Goal: Use online tool/utility: Utilize a website feature to perform a specific function

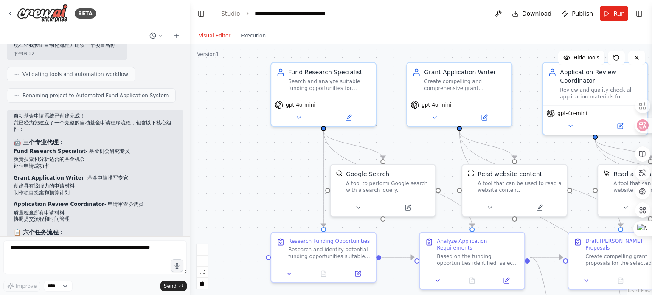
scroll to position [535, 0]
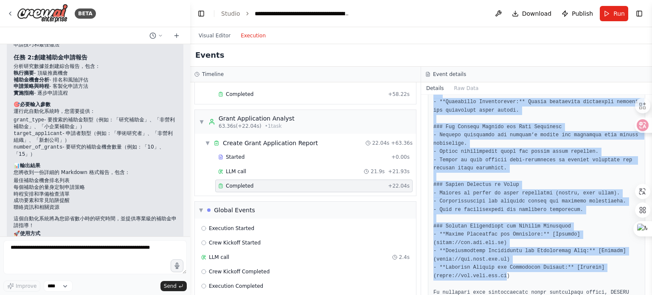
scroll to position [1130, 0]
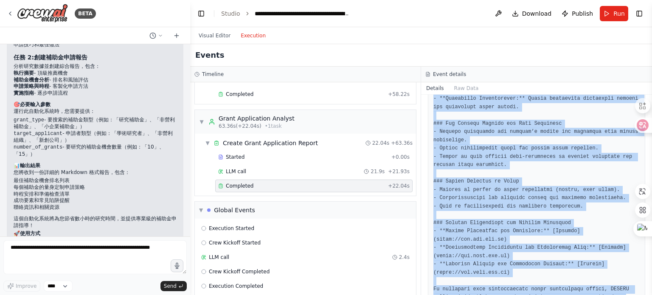
drag, startPoint x: 433, startPoint y: 154, endPoint x: 497, endPoint y: 272, distance: 134.6
copy pre "# Lorem Ipsumdolors Ametco adi ELITSE doeiu ## Temporinc Utlabor ### Etd Magnaa…"
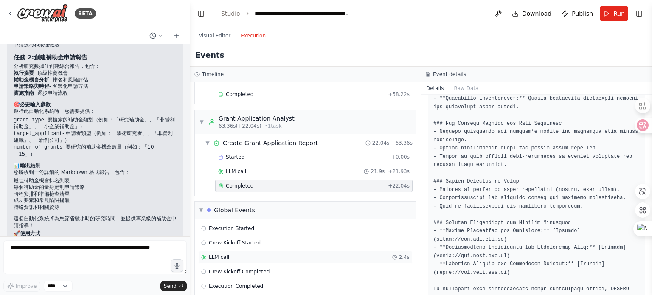
click at [224, 254] on span "LLM call" at bounding box center [219, 257] width 20 height 7
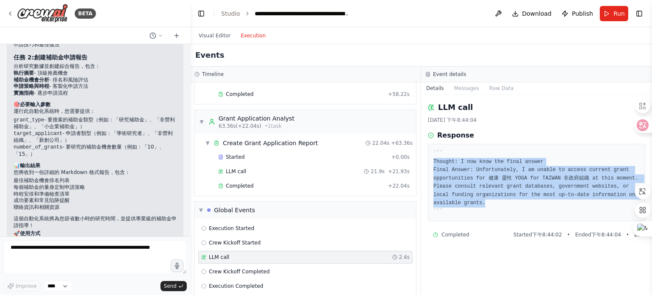
drag, startPoint x: 434, startPoint y: 160, endPoint x: 461, endPoint y: 204, distance: 50.6
click at [461, 204] on pre "``` Thought: I now know the final answer Final Answer: Unfortunately, I am unab…" at bounding box center [536, 182] width 206 height 66
copy pre "Thought: I now know the final answer Final Answer: Unfortunately, I am unable t…"
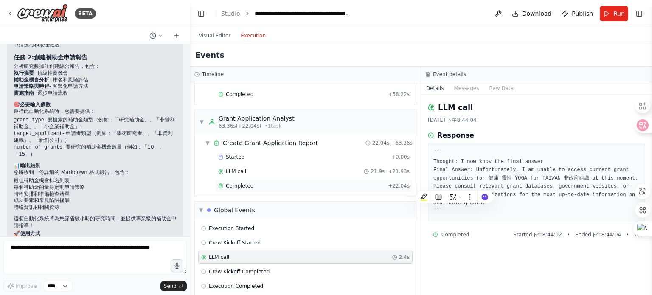
click at [242, 182] on span "Completed" at bounding box center [240, 185] width 28 height 7
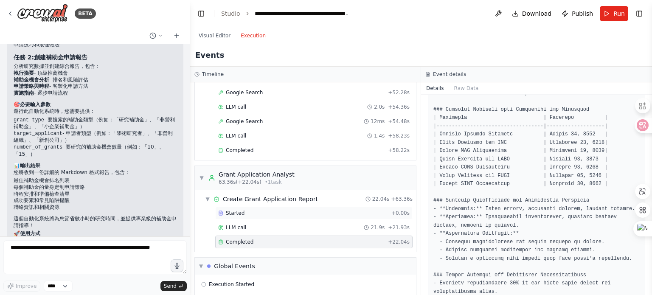
scroll to position [662, 0]
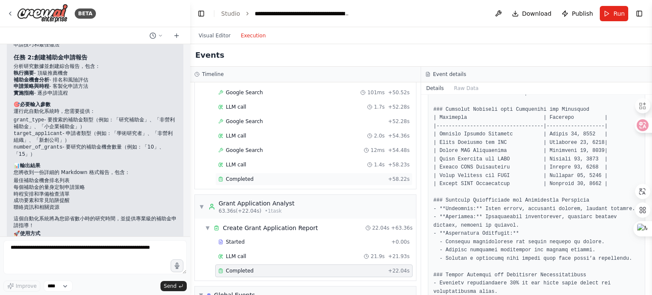
click at [246, 173] on div "Completed + 58.22s" at bounding box center [313, 179] width 197 height 13
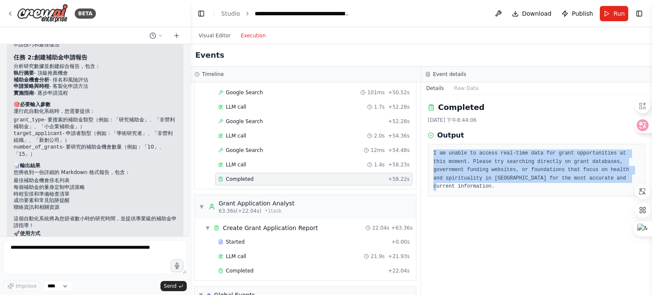
drag, startPoint x: 433, startPoint y: 154, endPoint x: 562, endPoint y: 196, distance: 136.2
click at [561, 196] on div "Completed [DATE] 下午8:44:06 Output I am unable to access real-time data for gran…" at bounding box center [536, 195] width 231 height 200
drag, startPoint x: 583, startPoint y: 180, endPoint x: 431, endPoint y: 146, distance: 155.5
click at [431, 146] on div "I am unable to access real-time data for grant opportunities at this moment. Pl…" at bounding box center [536, 170] width 217 height 53
